Goal: Find specific page/section: Find specific page/section

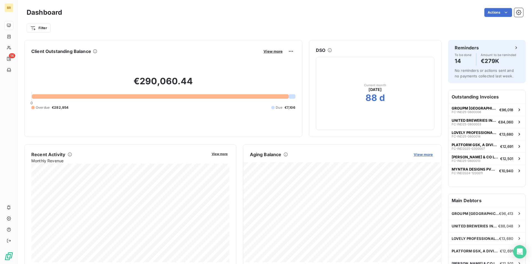
click at [428, 154] on span "View more" at bounding box center [423, 154] width 19 height 4
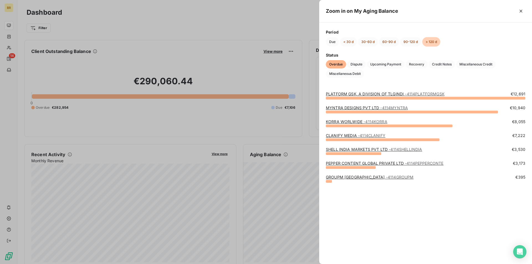
click at [189, 53] on div at bounding box center [266, 132] width 532 height 264
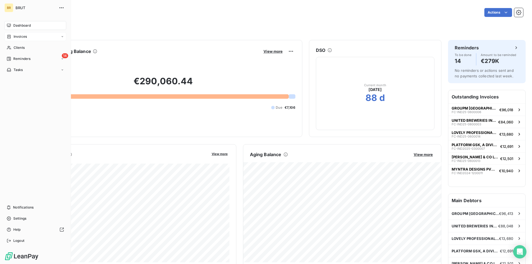
click at [13, 38] on div "Invoices" at bounding box center [17, 36] width 20 height 5
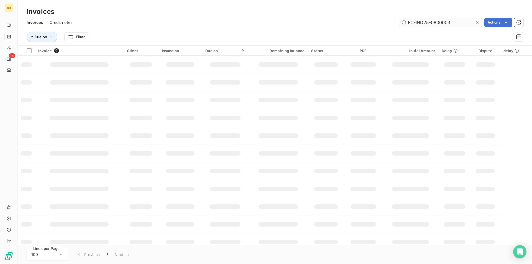
click at [443, 21] on input "FC-IND25-0800003" at bounding box center [440, 22] width 83 height 9
type input "FC-IND25-0600014"
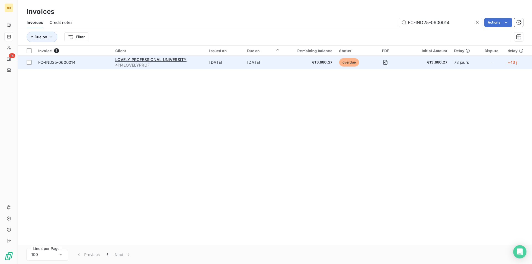
click at [283, 61] on td "[DATE]" at bounding box center [264, 62] width 40 height 13
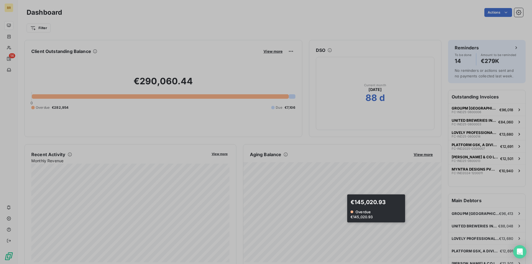
click at [341, 208] on div at bounding box center [266, 132] width 532 height 264
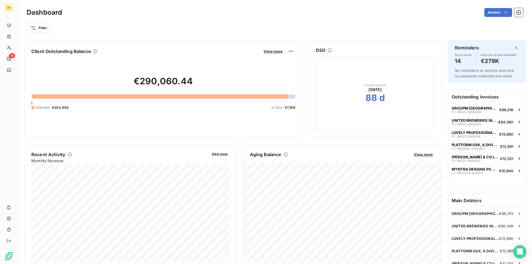
click at [422, 152] on button "View more" at bounding box center [423, 154] width 22 height 5
